Goal: Task Accomplishment & Management: Manage account settings

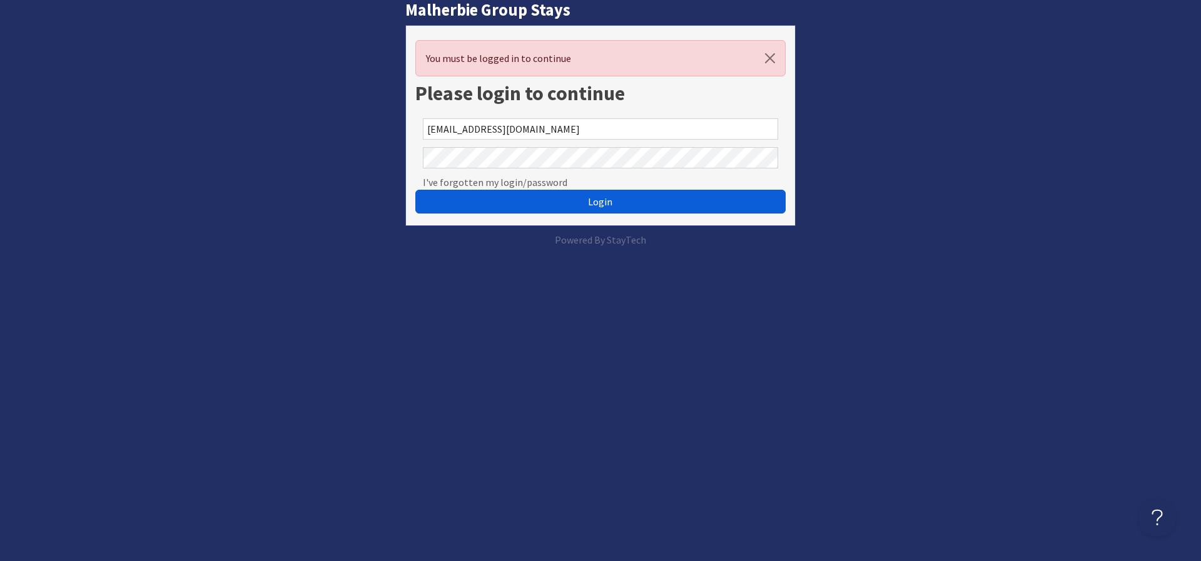
click at [598, 203] on span "Login" at bounding box center [600, 201] width 24 height 13
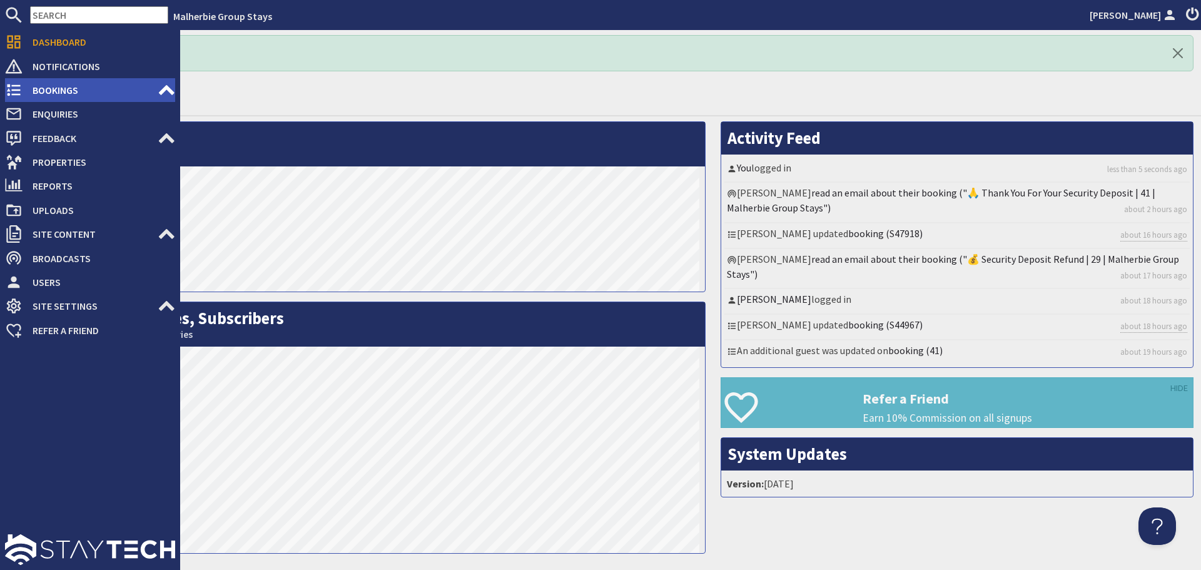
click at [72, 81] on span "Bookings" at bounding box center [90, 90] width 135 height 20
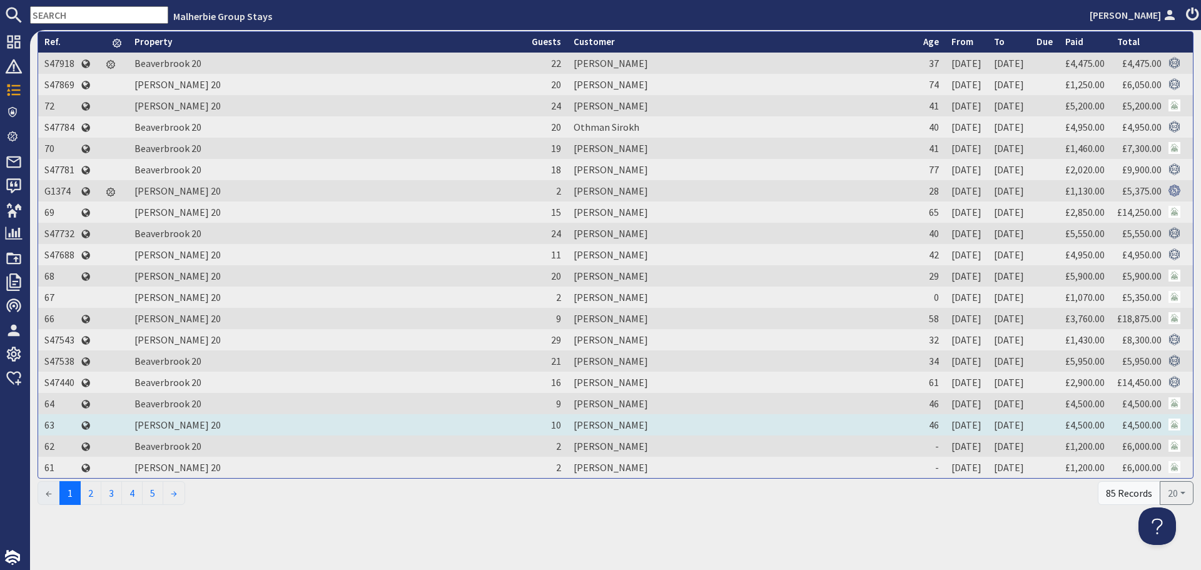
scroll to position [51, 0]
